Goal: Information Seeking & Learning: Get advice/opinions

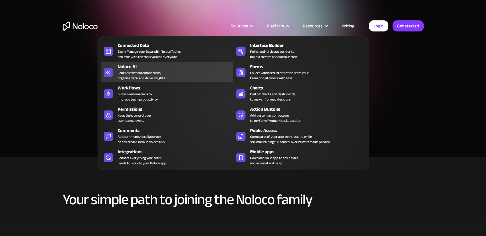
click at [170, 74] on div "Noloco AI Columns that automate tasks, organize data, and drive insights." at bounding box center [174, 71] width 113 height 17
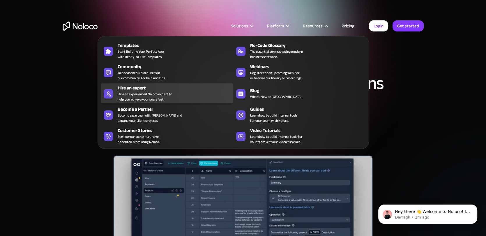
click at [184, 87] on div "Hire an expert" at bounding box center [177, 87] width 118 height 7
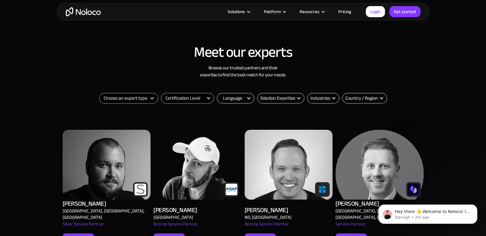
scroll to position [167, 0]
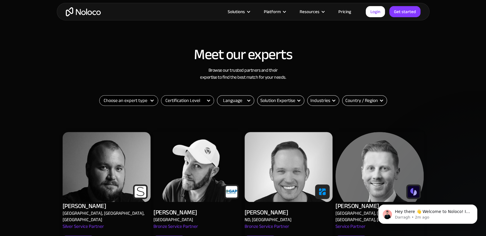
click at [150, 100] on div "Filter" at bounding box center [152, 100] width 5 height 5
click at [132, 101] on select "Choose an expert type Agency Freelancer" at bounding box center [129, 100] width 58 height 10
click at [206, 101] on select "Certification Level Not Certified Certified Expert Level 1" at bounding box center [187, 100] width 52 height 10
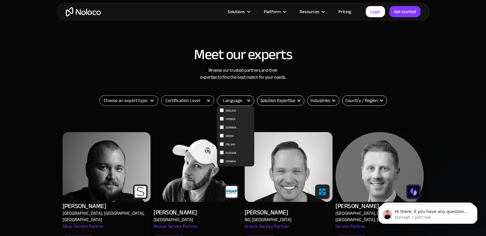
click at [226, 101] on div "Language" at bounding box center [232, 100] width 19 height 7
click at [227, 104] on div "Language" at bounding box center [232, 100] width 19 height 7
click at [223, 109] on input "English" at bounding box center [222, 110] width 4 height 4
checkbox input "true"
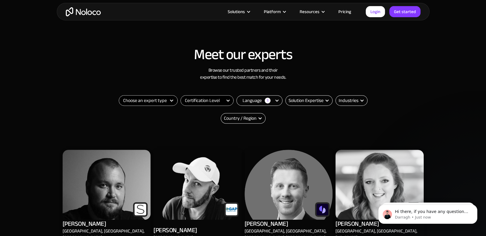
click at [285, 112] on div "Choose an expert type Agency Freelancer Thank you! Your submission has been rec…" at bounding box center [242, 118] width 291 height 47
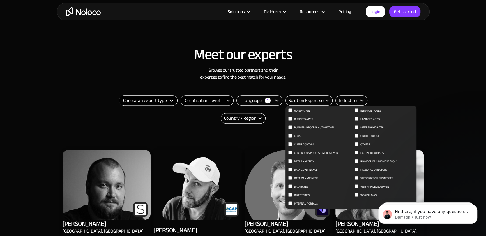
click at [289, 120] on label "Business apps" at bounding box center [319, 119] width 62 height 7
click at [289, 112] on input "Business apps" at bounding box center [290, 110] width 4 height 4
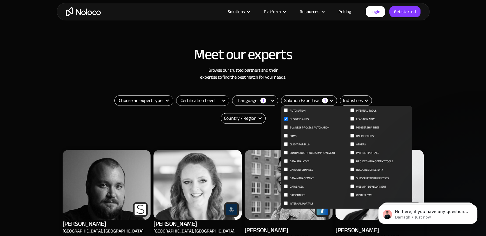
click at [286, 118] on input "Business apps" at bounding box center [286, 119] width 4 height 4
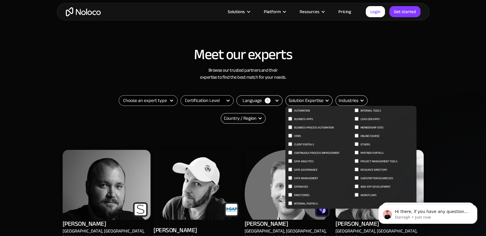
click at [303, 119] on span "Business apps" at bounding box center [303, 119] width 19 height 7
click at [292, 112] on input "Business apps" at bounding box center [290, 110] width 4 height 4
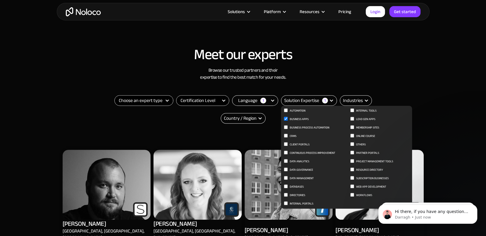
click at [286, 118] on input "Business apps" at bounding box center [286, 119] width 4 height 4
checkbox input "false"
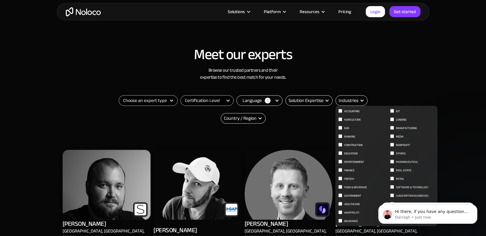
click at [342, 113] on input "Retail" at bounding box center [340, 111] width 4 height 4
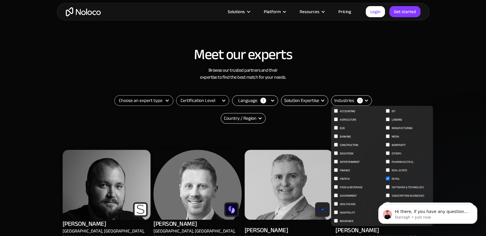
click at [387, 179] on input "Retail" at bounding box center [388, 178] width 4 height 4
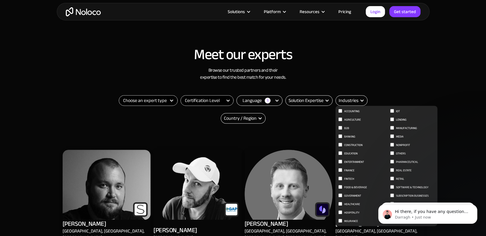
click at [387, 179] on nav "Accounting Agriculture B2B Banking Construction Education Entertainment Finance…" at bounding box center [386, 166] width 102 height 120
click at [342, 113] on input "Retail" at bounding box center [340, 111] width 4 height 4
checkbox input "true"
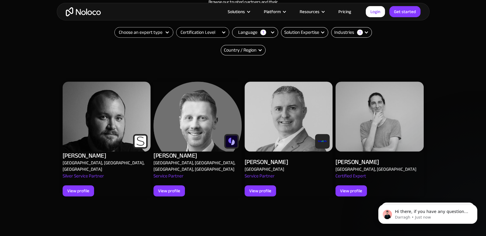
scroll to position [233, 0]
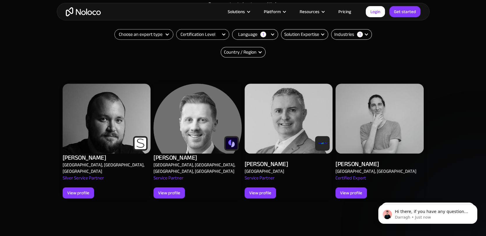
click at [184, 153] on div "[PERSON_NAME]" at bounding box center [175, 157] width 44 height 8
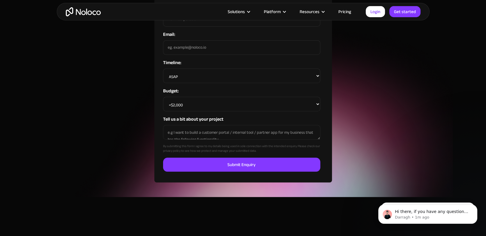
scroll to position [430, 0]
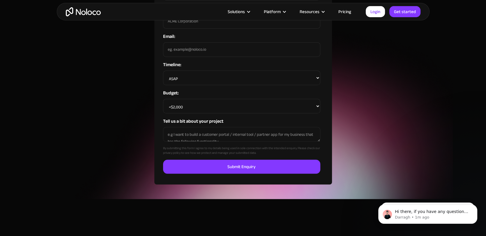
click at [178, 99] on select "<$2,000 $2,000 - $5,000 $5,000 - $10,000 $10,000 - $20,000 $20,000 - $50,000 $5…" at bounding box center [241, 106] width 157 height 15
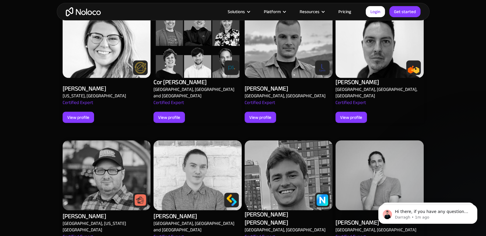
scroll to position [1121, 0]
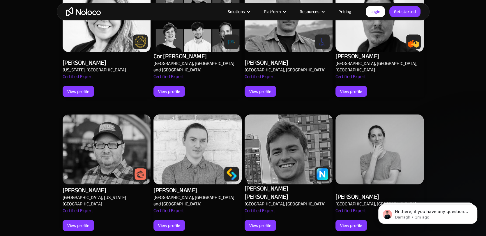
click at [272, 184] on div "[PERSON_NAME] [PERSON_NAME]" at bounding box center [288, 192] width 88 height 16
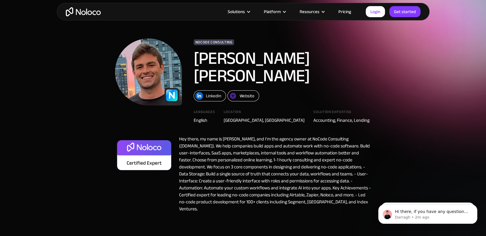
scroll to position [20, 0]
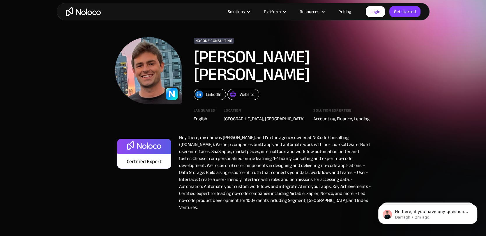
click at [245, 135] on div "Hey there, my name is Connor, and I'm the agency owner at NoCode Consulting (no…" at bounding box center [272, 172] width 198 height 77
click at [297, 134] on div "Hey there, my name is Connor, and I'm the agency owner at NoCode Consulting (no…" at bounding box center [272, 172] width 198 height 77
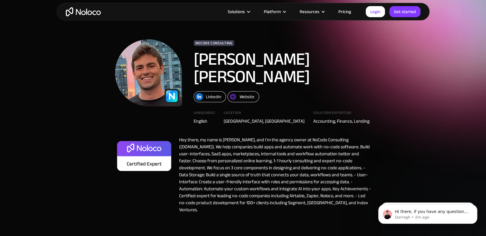
scroll to position [0, 0]
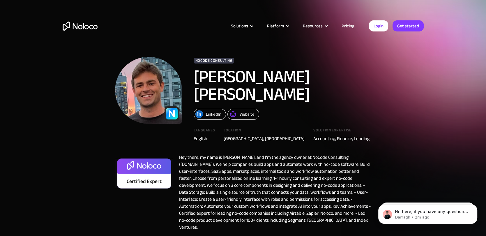
click at [247, 110] on div "Website" at bounding box center [247, 114] width 15 height 8
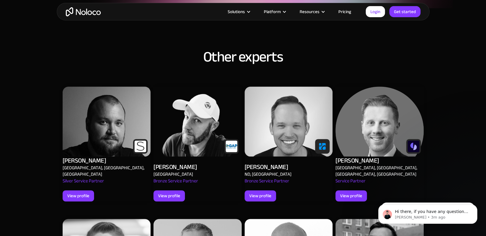
scroll to position [624, 0]
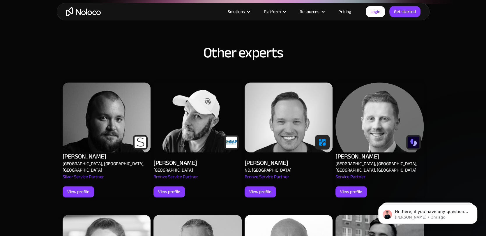
click at [93, 152] on div "[PERSON_NAME]" at bounding box center [85, 156] width 44 height 8
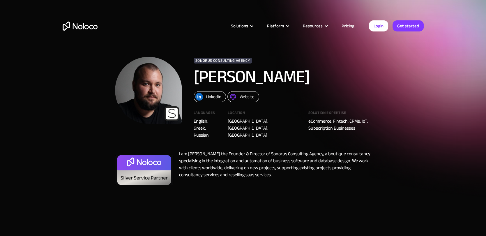
click at [247, 95] on div "Website" at bounding box center [247, 97] width 15 height 8
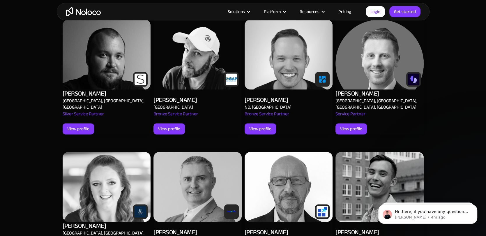
scroll to position [735, 0]
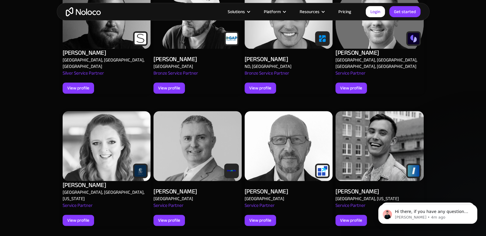
click at [261, 195] on div "[GEOGRAPHIC_DATA]" at bounding box center [264, 198] width 40 height 6
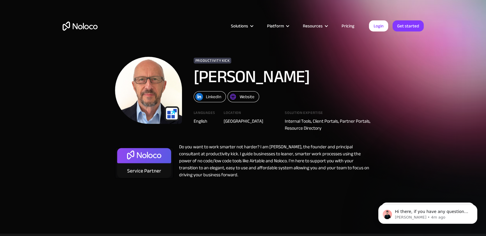
click at [302, 163] on div "Do you want to work smarter not harder? I am Michael Unrath, the founder and pr…" at bounding box center [272, 162] width 198 height 38
click at [240, 168] on div "Do you want to work smarter not harder? I am Michael Unrath, the founder and pr…" at bounding box center [272, 162] width 198 height 38
click at [281, 167] on div "Do you want to work smarter not harder? I am Michael Unrath, the founder and pr…" at bounding box center [272, 162] width 198 height 38
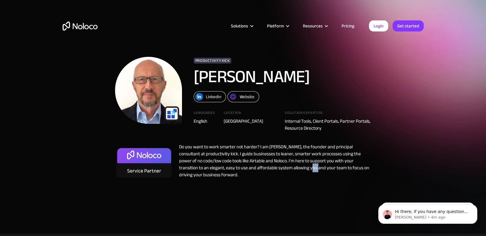
click at [268, 169] on div "Do you want to work smarter not harder? I am Michael Unrath, the founder and pr…" at bounding box center [272, 162] width 198 height 38
click at [249, 96] on div "Website" at bounding box center [247, 97] width 15 height 8
